Goal: Task Accomplishment & Management: Manage account settings

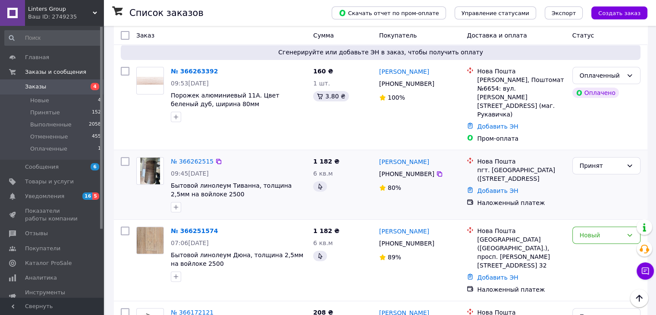
scroll to position [273, 0]
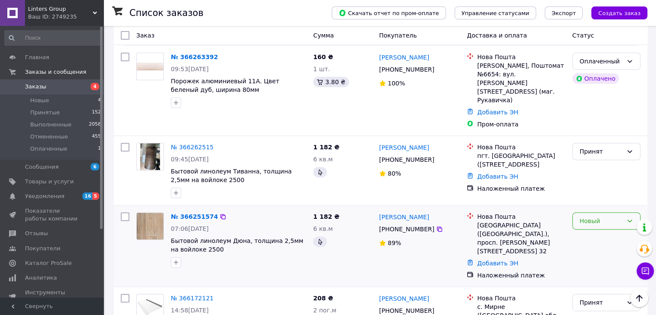
click at [623, 212] on div "Новый" at bounding box center [607, 220] width 68 height 17
click at [602, 201] on li "Принят" at bounding box center [606, 203] width 67 height 16
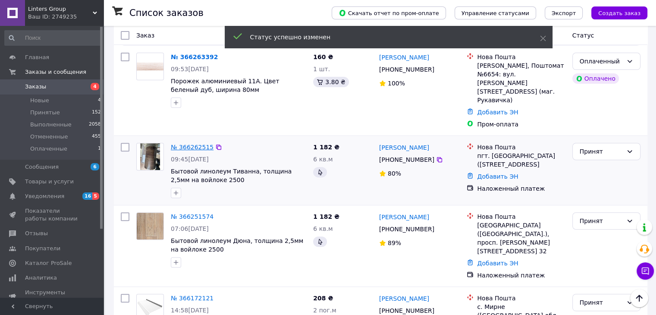
click at [194, 144] on link "№ 366262515" at bounding box center [192, 147] width 43 height 7
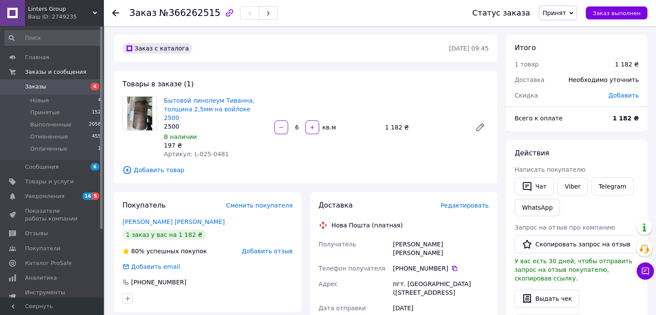
click at [301, 125] on input "6" at bounding box center [297, 127] width 14 height 6
click at [331, 109] on div "Бытовой линолеум Тиванна, толщина 2,5мм на войлоке 2500 2500 В наличии 197 ₴ Ар…" at bounding box center [327, 128] width 332 height 66
click at [297, 124] on input "6" at bounding box center [297, 127] width 14 height 6
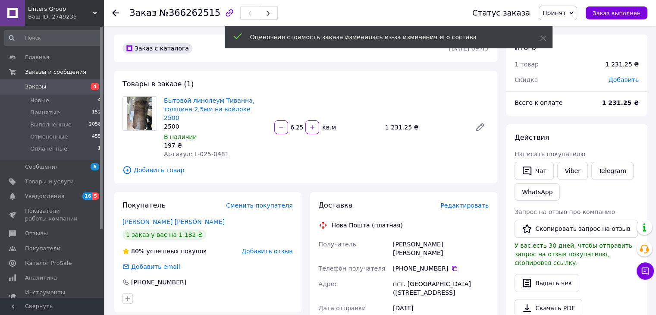
type input "6.25"
click at [74, 88] on span "Заказы" at bounding box center [52, 87] width 55 height 8
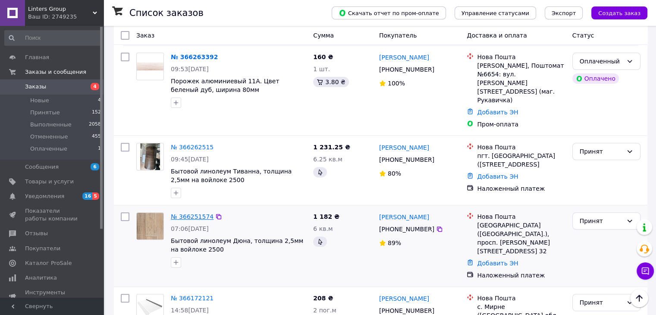
click at [192, 213] on link "№ 366251574" at bounding box center [192, 216] width 43 height 7
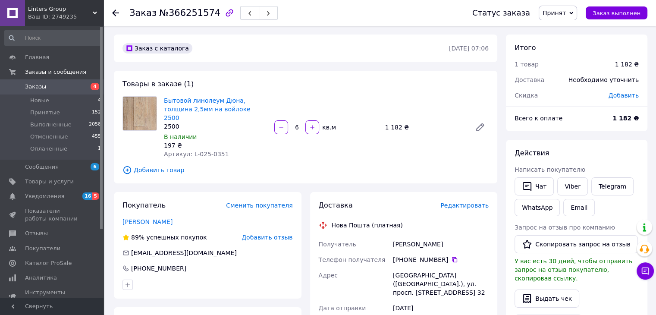
click at [299, 124] on input "6" at bounding box center [297, 127] width 14 height 6
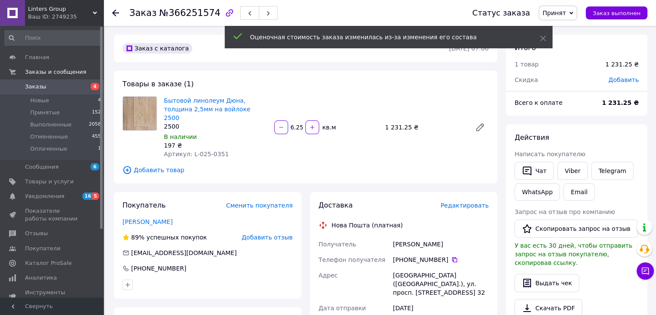
type input "6.25"
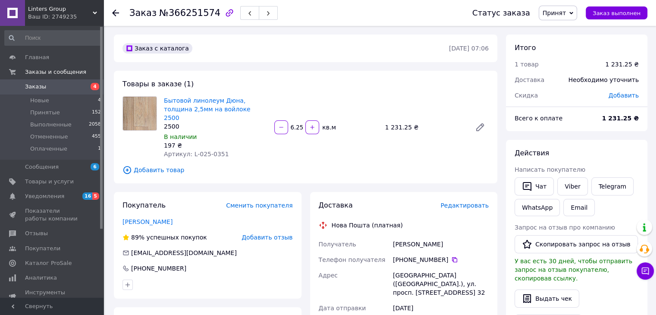
click at [36, 90] on span "Заказы" at bounding box center [35, 87] width 21 height 8
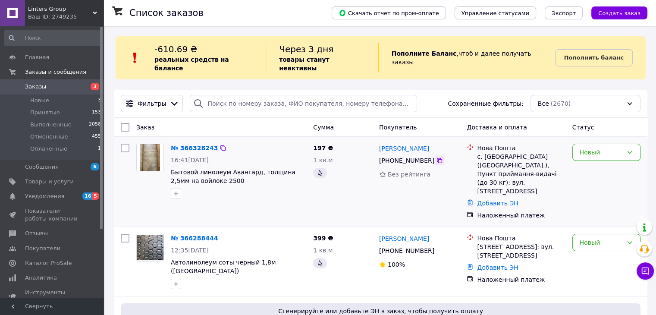
click at [436, 157] on icon at bounding box center [439, 160] width 7 height 7
click at [621, 172] on div "Новый" at bounding box center [606, 181] width 75 height 83
click at [613, 144] on div "Новый" at bounding box center [607, 152] width 68 height 17
click at [558, 180] on li "Нова Пошта с. Петропавлівка (Одеська обл.), Пункт приймання-видачі (до 30 кг): …" at bounding box center [516, 169] width 98 height 55
